Goal: Task Accomplishment & Management: Manage account settings

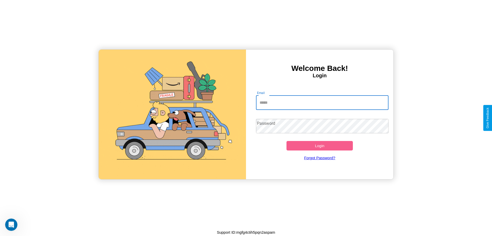
click at [322, 102] on input "Email" at bounding box center [322, 102] width 133 height 14
type input "**********"
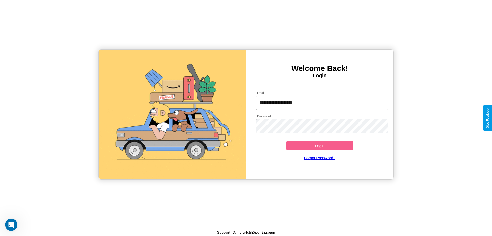
click at [320, 145] on button "Login" at bounding box center [320, 145] width 66 height 9
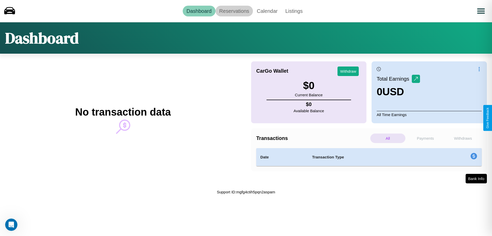
click at [234, 11] on link "Reservations" at bounding box center [235, 11] width 38 height 11
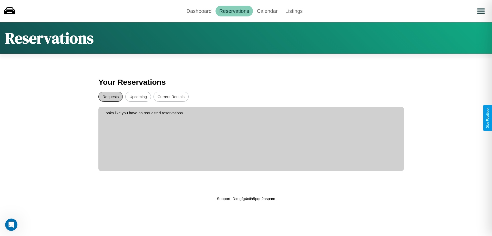
click at [110, 96] on button "Requests" at bounding box center [110, 96] width 24 height 10
click at [171, 96] on button "Current Rentals" at bounding box center [171, 96] width 35 height 10
click at [199, 11] on link "Dashboard" at bounding box center [199, 11] width 33 height 11
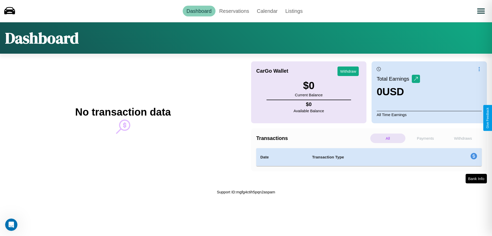
click at [388, 138] on p "All" at bounding box center [387, 137] width 35 height 9
click at [463, 138] on p "Withdraws" at bounding box center [462, 137] width 35 height 9
click at [425, 138] on p "Payments" at bounding box center [425, 137] width 35 height 9
click at [463, 138] on p "Withdraws" at bounding box center [462, 137] width 35 height 9
click at [388, 138] on p "All" at bounding box center [387, 137] width 35 height 9
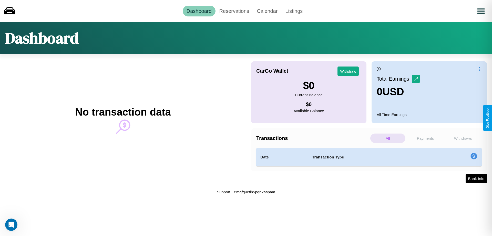
click at [425, 138] on p "Payments" at bounding box center [425, 137] width 35 height 9
click at [476, 178] on button "Bank Info" at bounding box center [476, 178] width 22 height 10
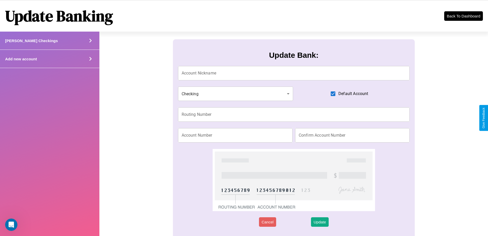
click at [49, 59] on div "Add new account" at bounding box center [49, 59] width 99 height 18
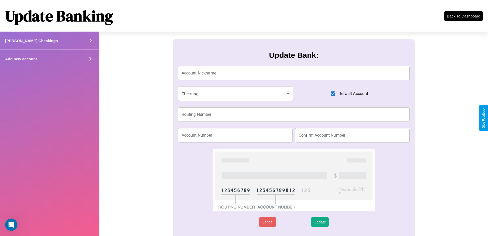
click at [49, 59] on div "Add new account" at bounding box center [49, 59] width 99 height 18
click at [90, 59] on icon at bounding box center [91, 59] width 8 height 8
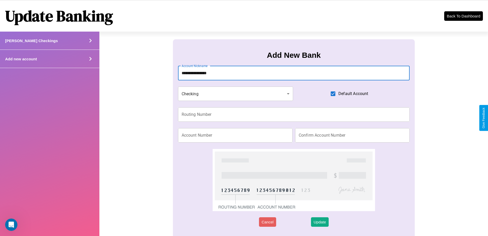
type input "**********"
